Goal: Information Seeking & Learning: Learn about a topic

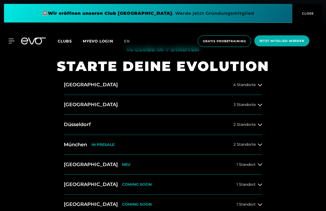
scroll to position [185, 0]
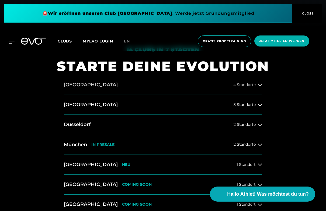
click at [89, 95] on button "[GEOGRAPHIC_DATA] 4 Standorte" at bounding box center [163, 85] width 198 height 20
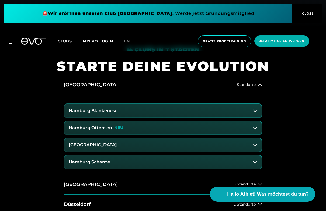
click at [80, 113] on h3 "Hamburg Blankenese" at bounding box center [93, 111] width 49 height 5
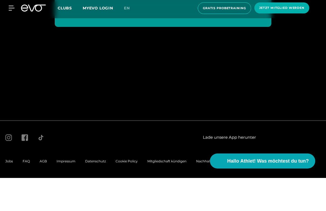
scroll to position [3200, 0]
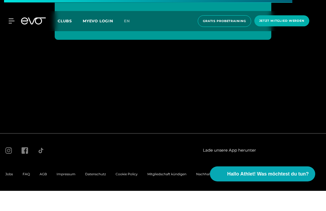
click at [27, 193] on span "FAQ" at bounding box center [26, 195] width 7 height 4
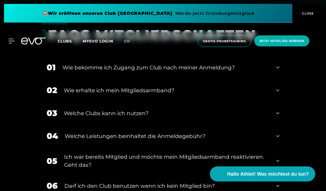
scroll to position [178, 0]
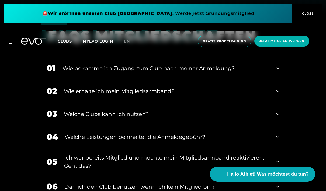
click at [281, 80] on div "01 Wie bekomme ich Zugang zum Club nach meiner Anmeldung?" at bounding box center [163, 68] width 244 height 23
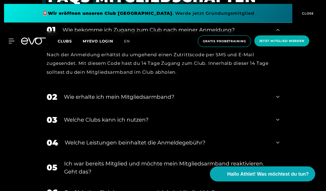
scroll to position [216, 0]
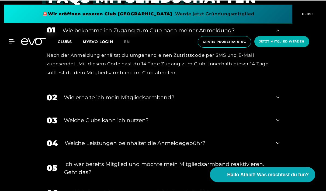
click at [275, 109] on div "02 Wie erhalte ich mein Mitgliedsarmband?" at bounding box center [163, 97] width 244 height 23
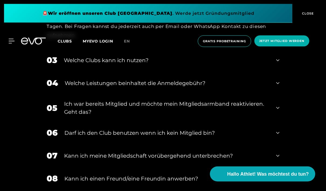
scroll to position [329, 0]
click at [272, 95] on div "04 Welche Leistungen beinhaltet die Anmeldegebühr?" at bounding box center [163, 83] width 244 height 23
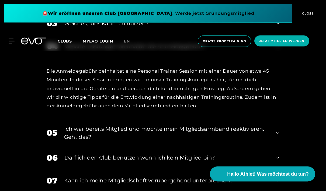
scroll to position [390, 0]
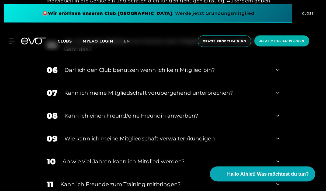
click at [269, 82] on div "06 Darf ich den Club benutzen wenn ich kein Mitglied bin?" at bounding box center [163, 70] width 244 height 23
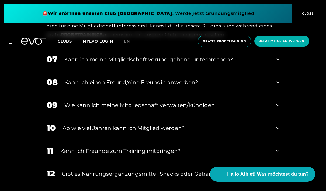
scroll to position [534, 0]
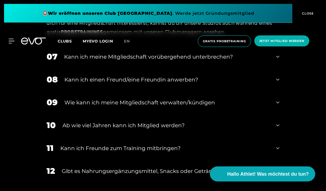
click at [262, 84] on div "Kann ich einen Freund/eine Freundin anwerben?" at bounding box center [166, 80] width 205 height 8
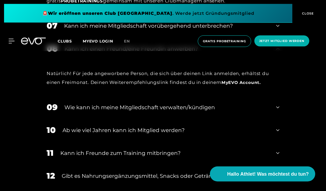
scroll to position [569, 0]
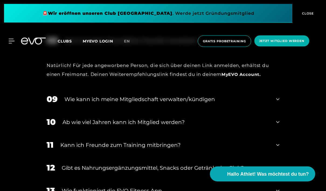
click at [68, 127] on div "Ab wie viel Jahren kann ich Mitglied werden?" at bounding box center [166, 123] width 207 height 8
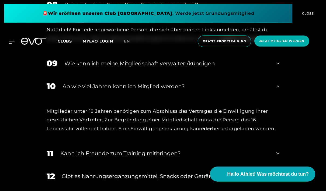
scroll to position [612, 0]
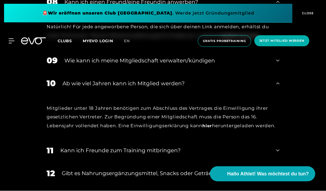
click at [212, 129] on link "hier" at bounding box center [207, 126] width 10 height 5
